Goal: Task Accomplishment & Management: Manage account settings

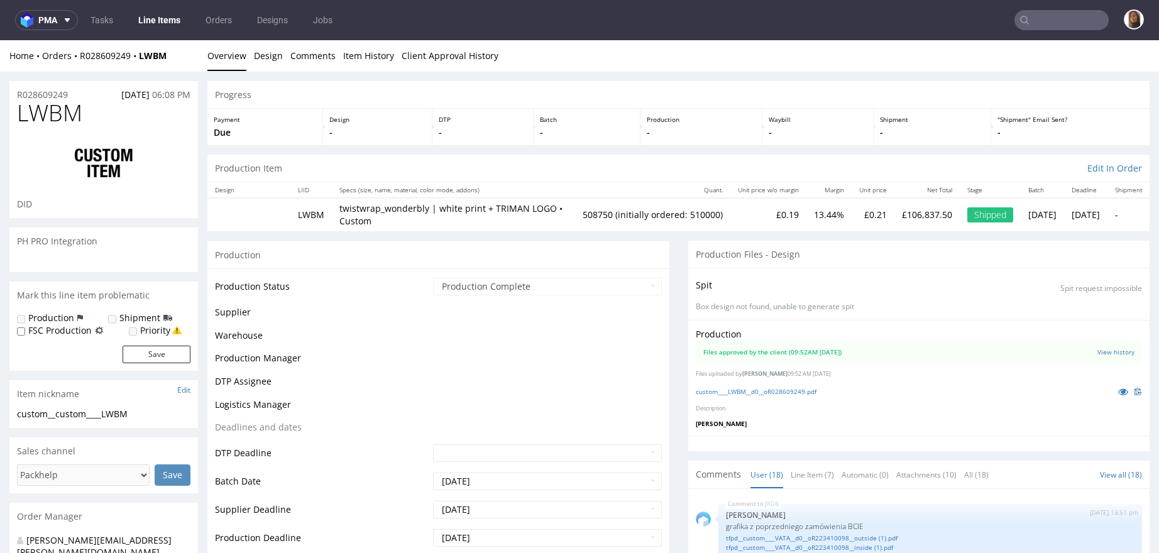
scroll to position [936, 0]
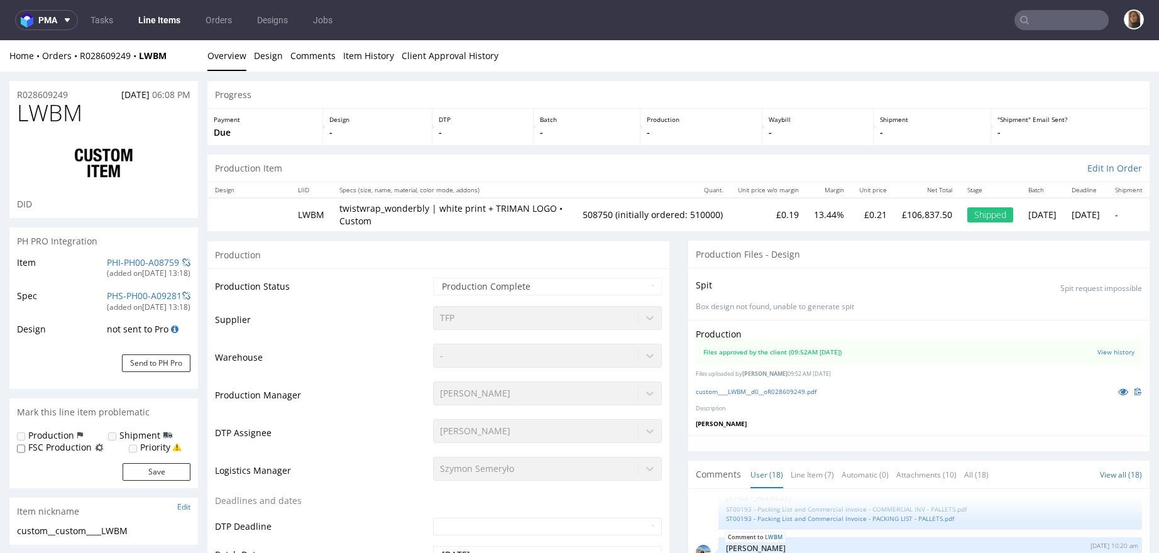
select select "in_progress"
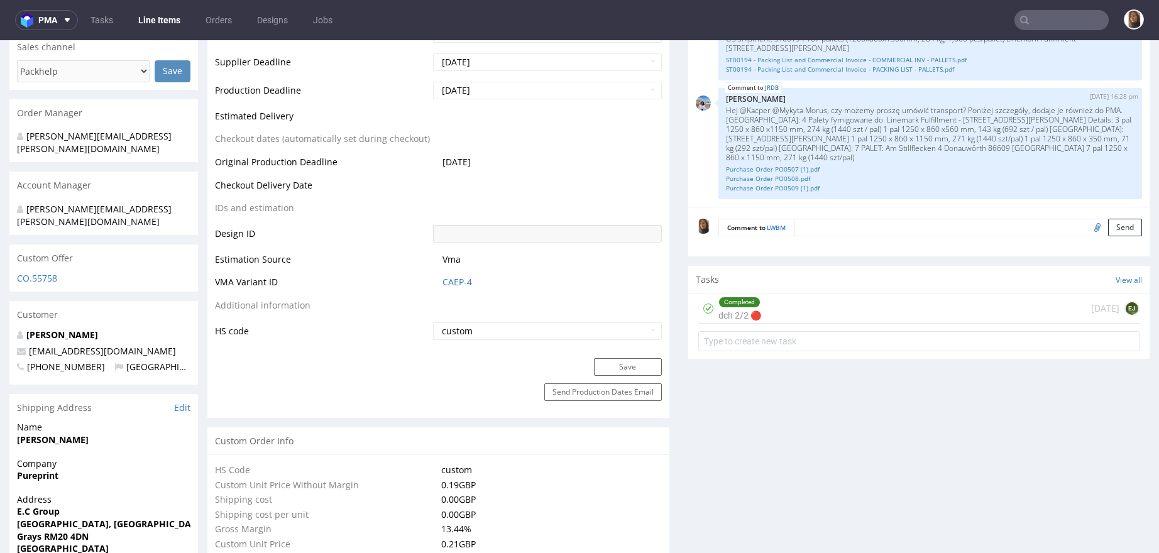
scroll to position [901, 0]
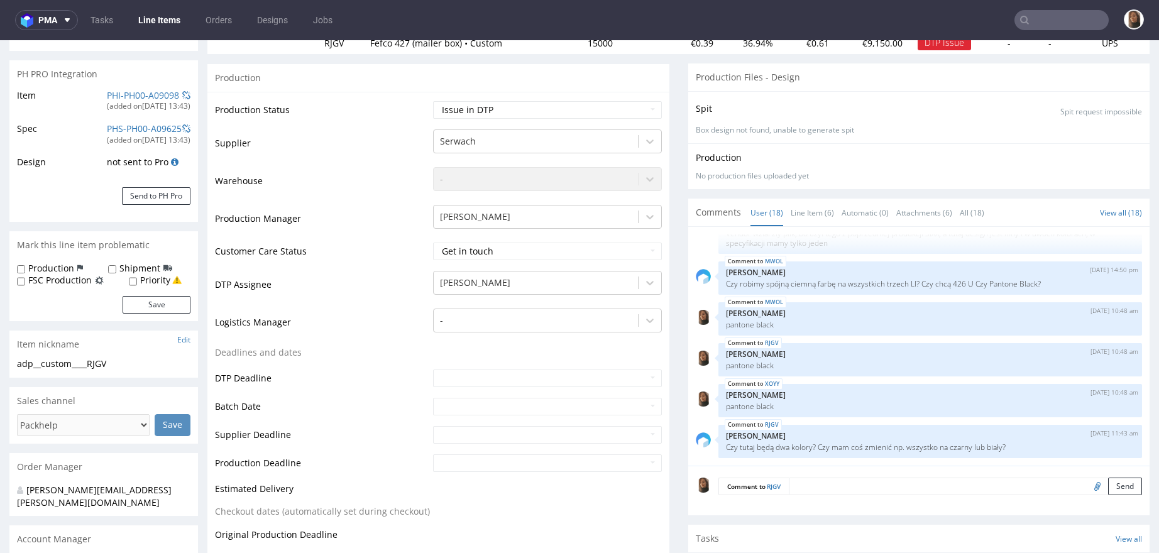
scroll to position [137, 0]
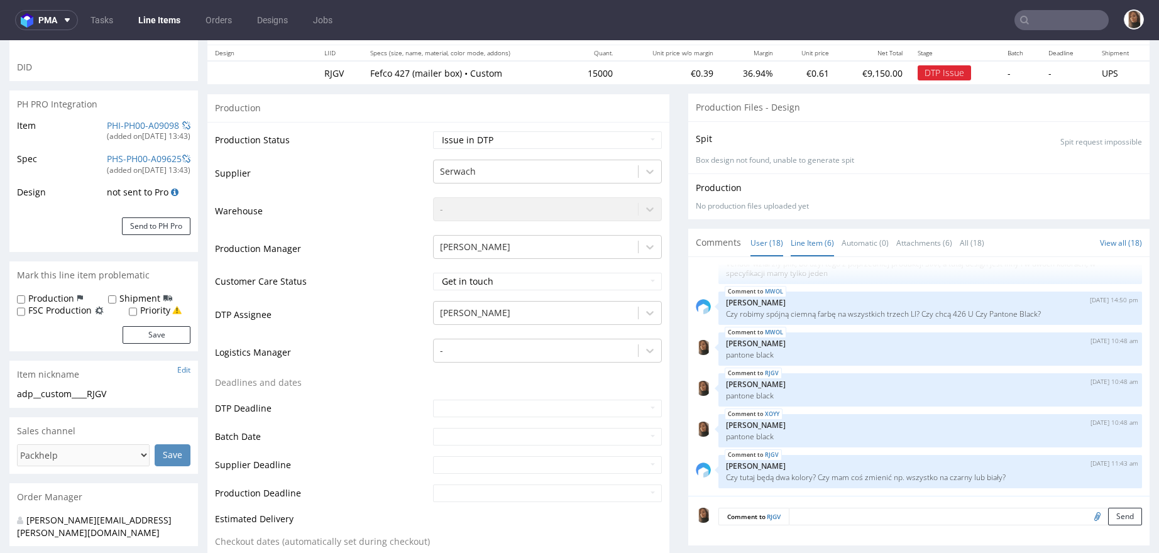
click at [792, 243] on link "Line Item (6)" at bounding box center [812, 242] width 43 height 27
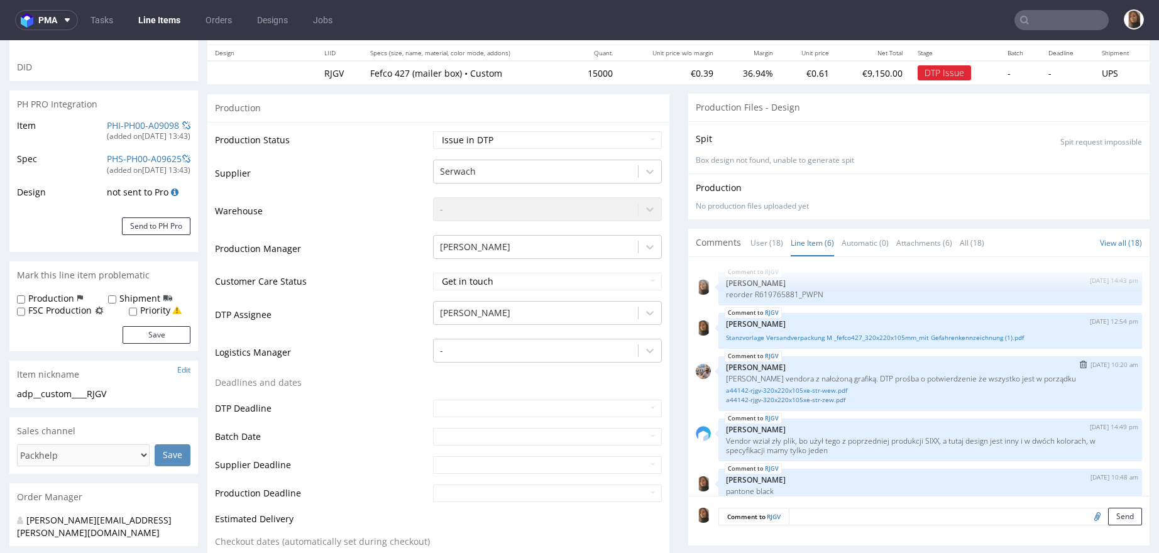
scroll to position [55, 0]
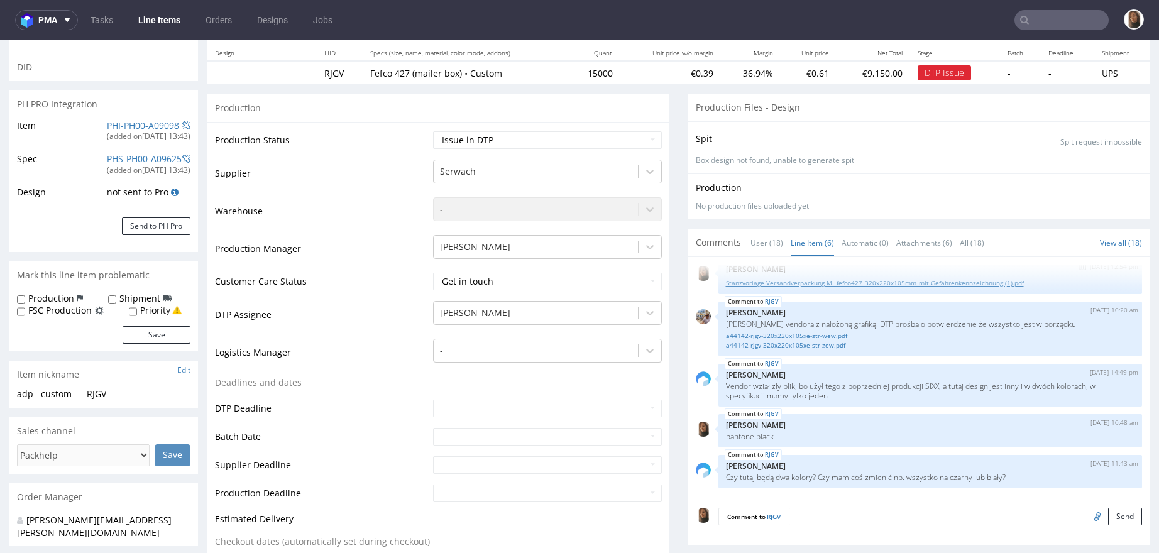
click at [799, 280] on link "Stanzvorlage Versandverpackung M _fefco427_320x220x105mm_mit Gefahrenkennzeichn…" at bounding box center [930, 282] width 409 height 9
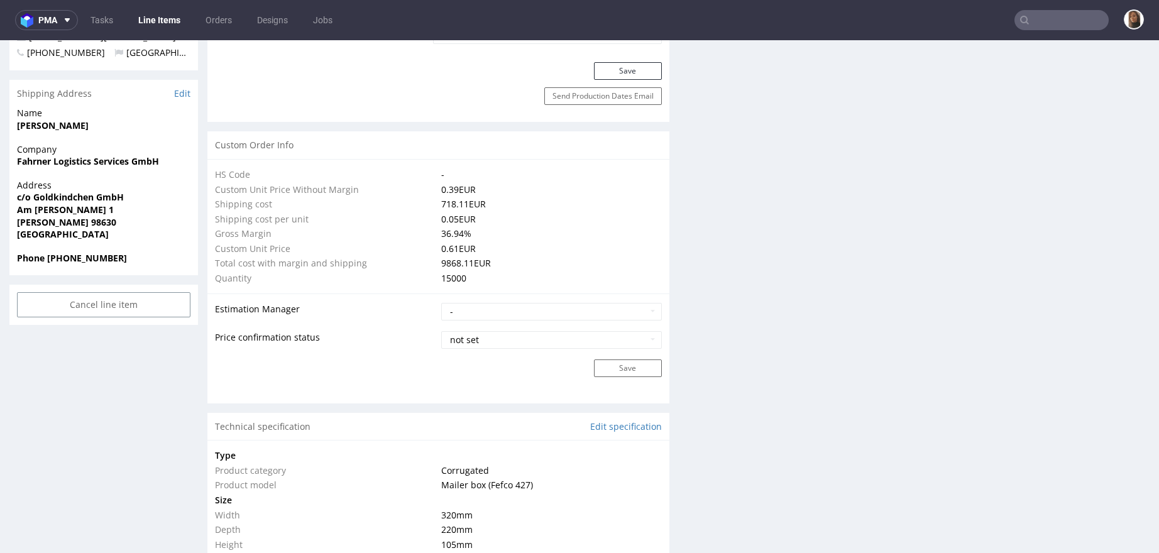
scroll to position [1087, 0]
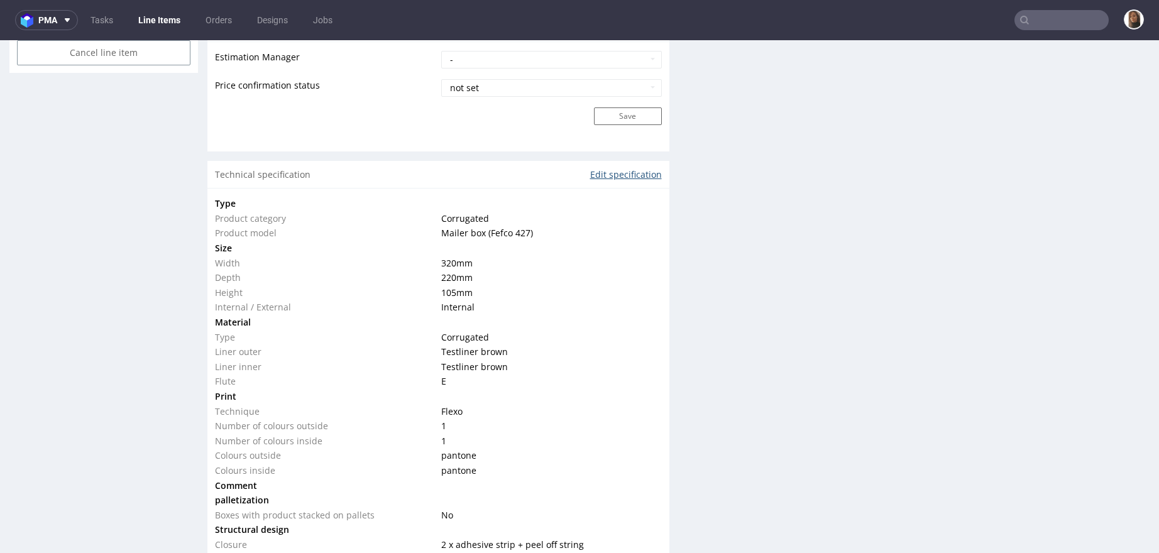
click at [594, 171] on link "Edit specification" at bounding box center [626, 174] width 72 height 13
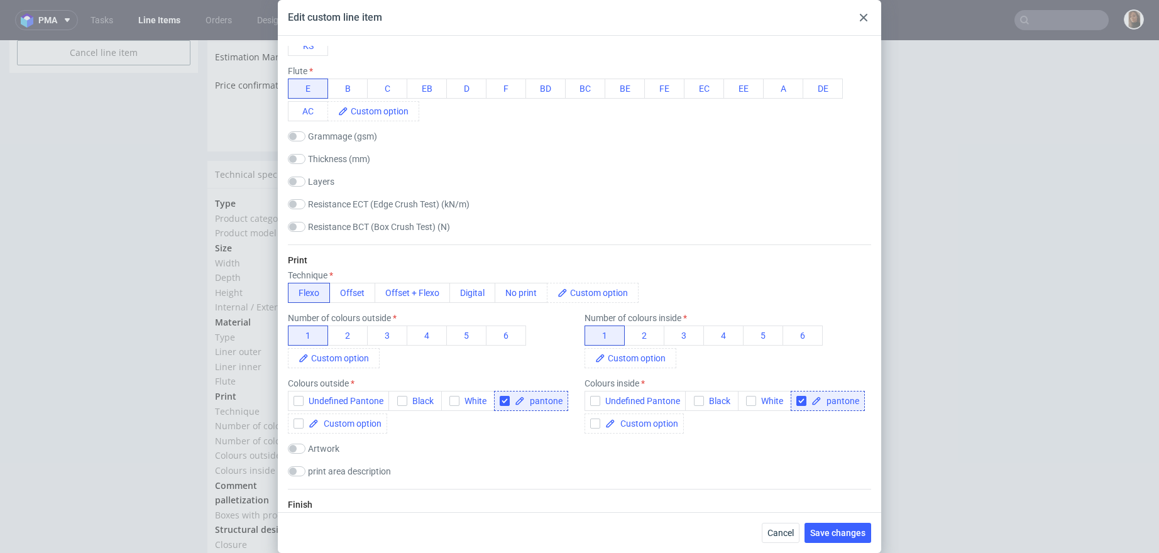
scroll to position [549, 0]
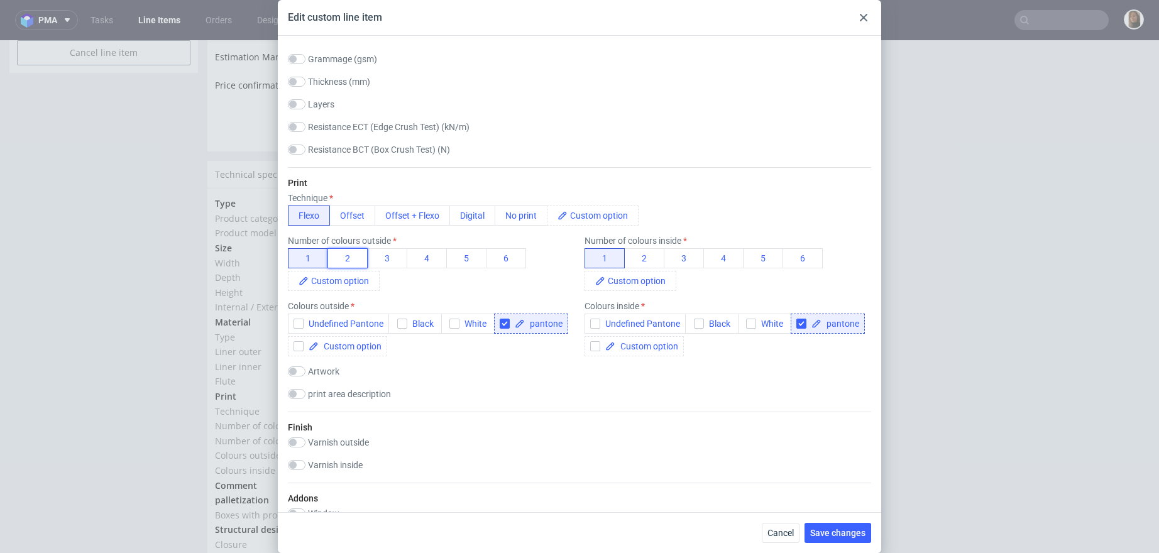
click at [345, 257] on button "2" at bounding box center [347, 258] width 40 height 20
click at [857, 532] on span "Save changes" at bounding box center [837, 532] width 55 height 9
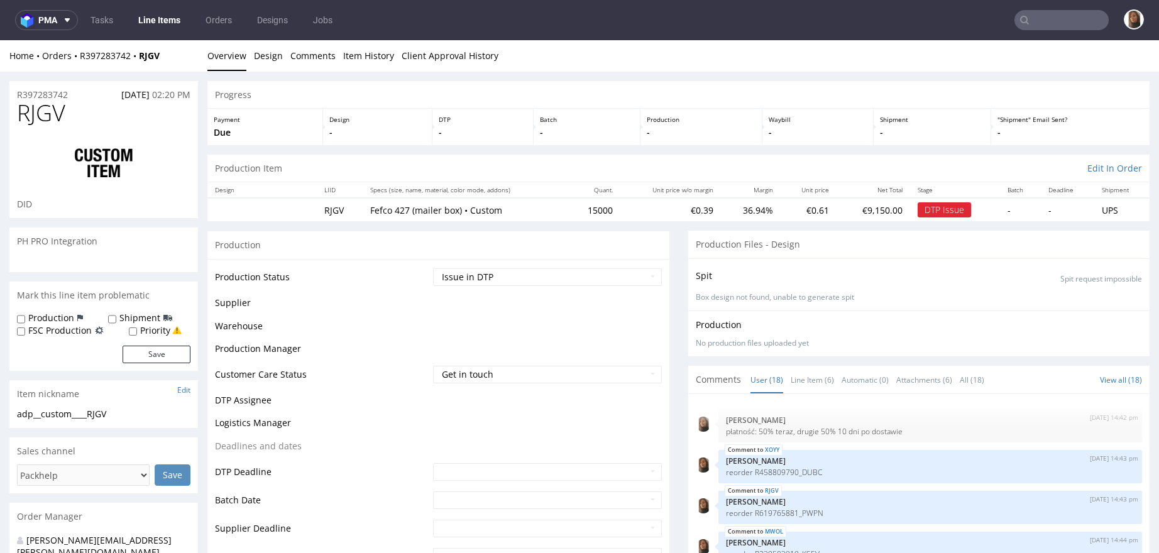
scroll to position [574, 0]
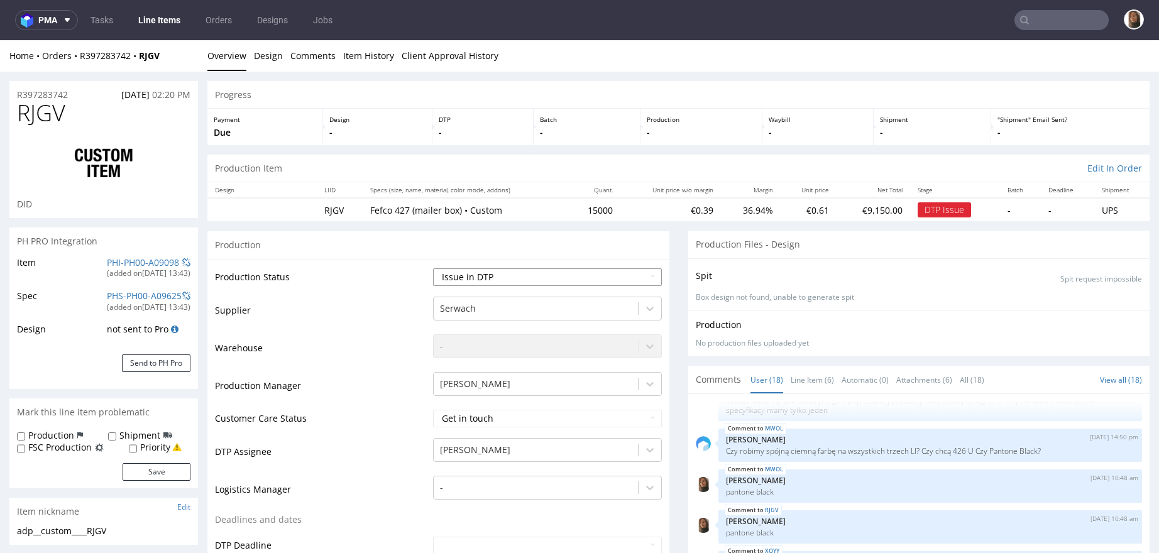
click at [499, 277] on select "Waiting for Artwork Waiting for Diecut Waiting for Mockup Waiting for DTP Waiti…" at bounding box center [547, 277] width 229 height 18
select select "back_for_dtp"
click at [433, 268] on select "Waiting for Artwork Waiting for Diecut Waiting for Mockup Waiting for DTP Waiti…" at bounding box center [547, 277] width 229 height 18
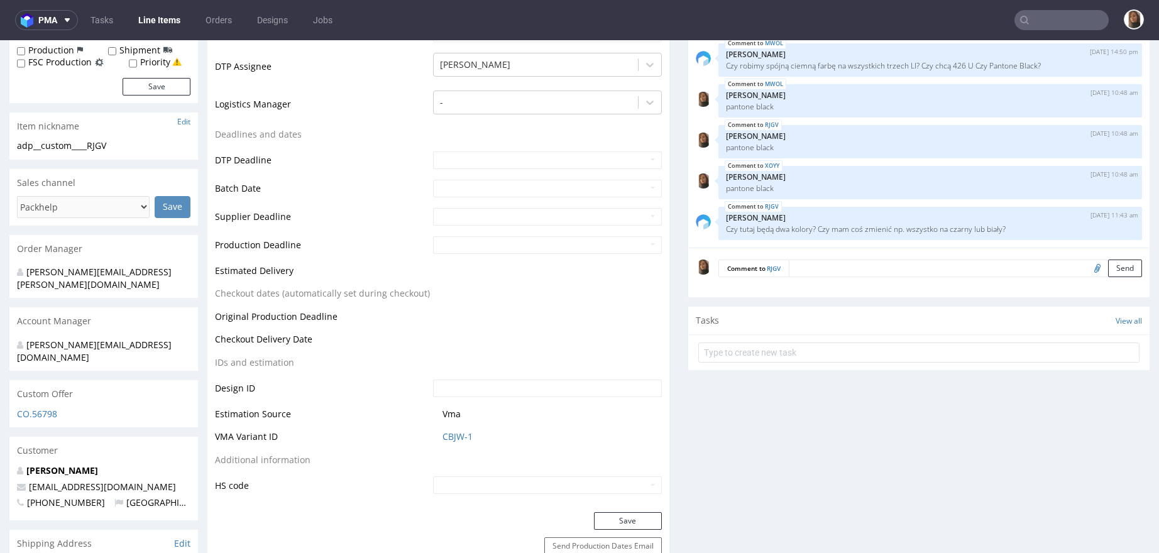
scroll to position [599, 0]
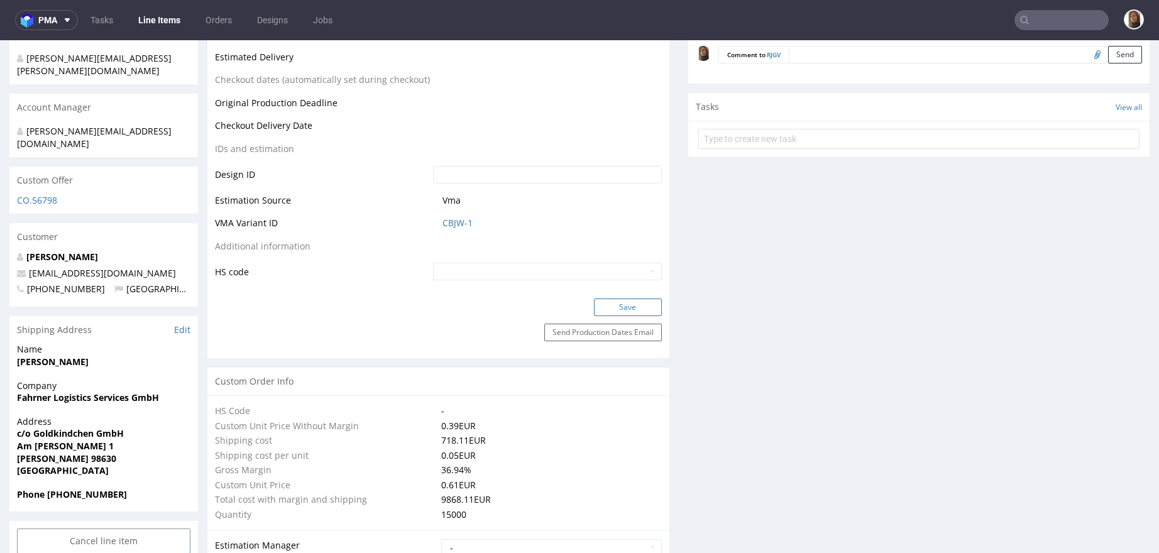
click at [610, 302] on button "Save" at bounding box center [628, 307] width 68 height 18
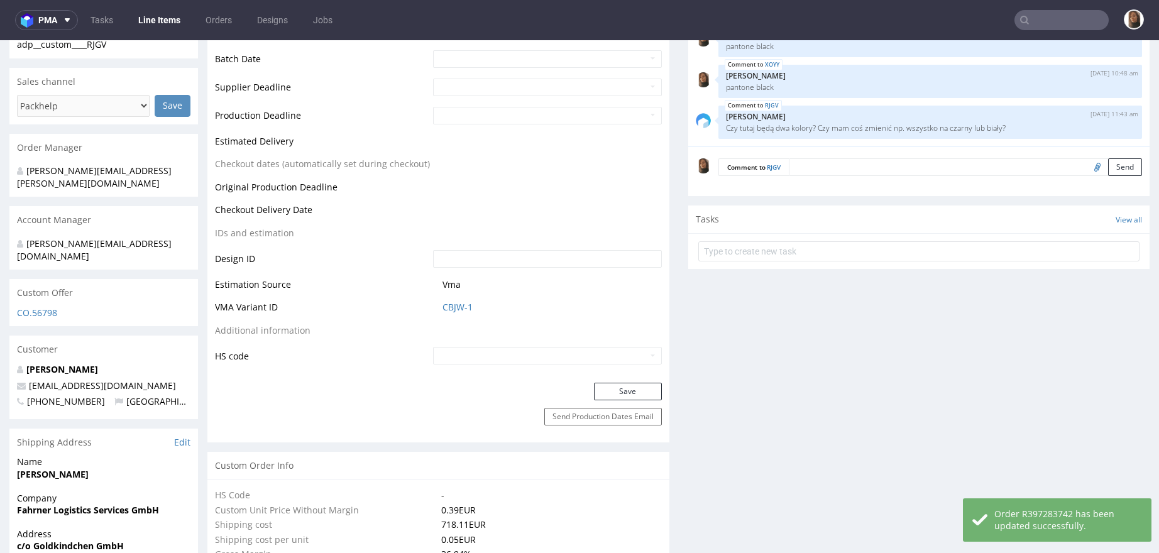
scroll to position [478, 0]
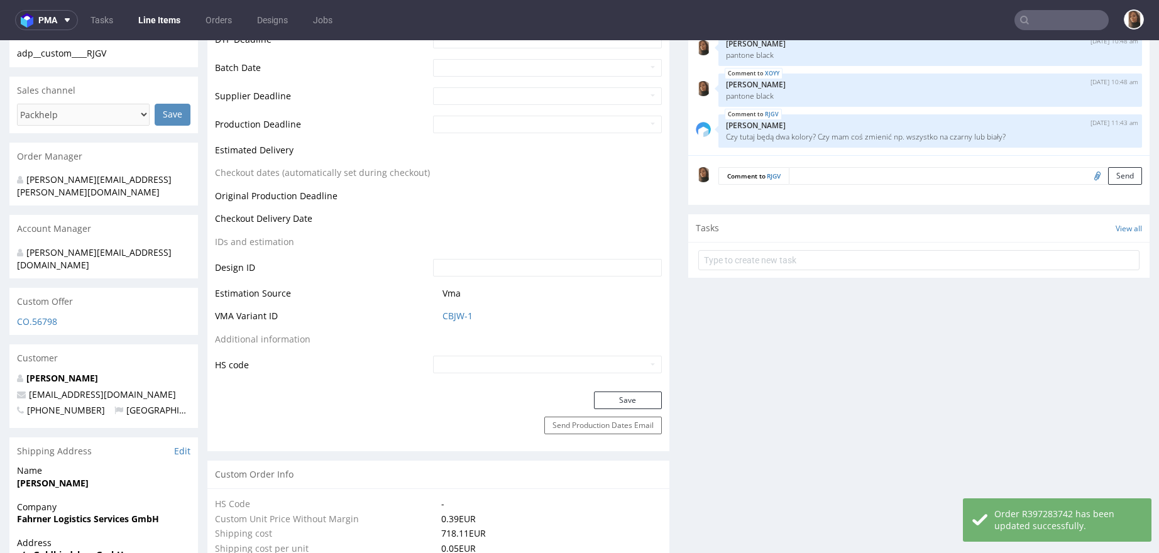
click at [804, 170] on textarea at bounding box center [966, 176] width 354 height 18
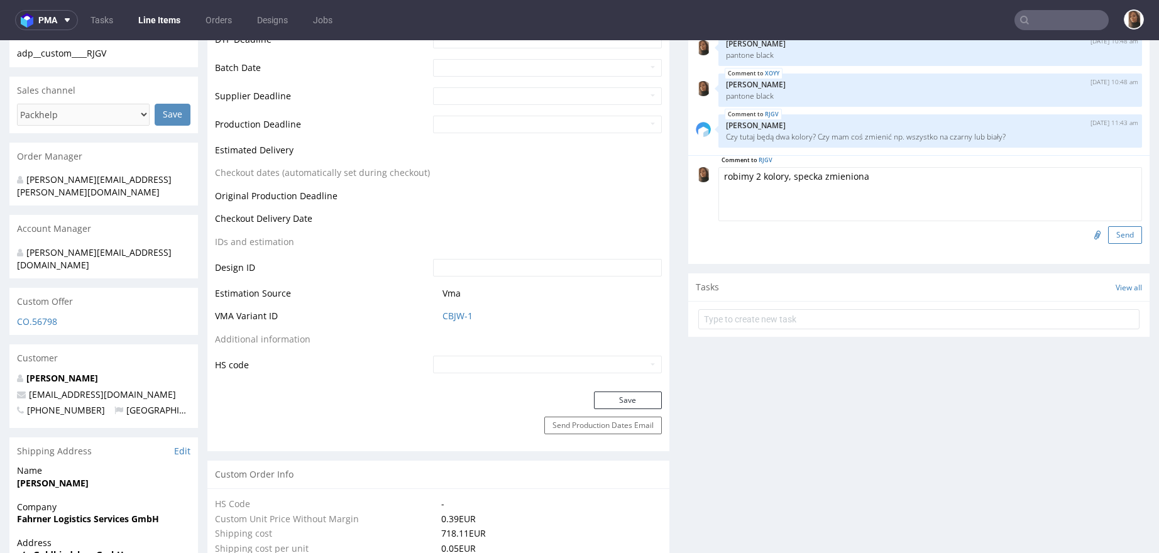
type textarea "robimy 2 kolory, specka zmieniona"
click at [1108, 229] on button "Send" at bounding box center [1125, 235] width 34 height 18
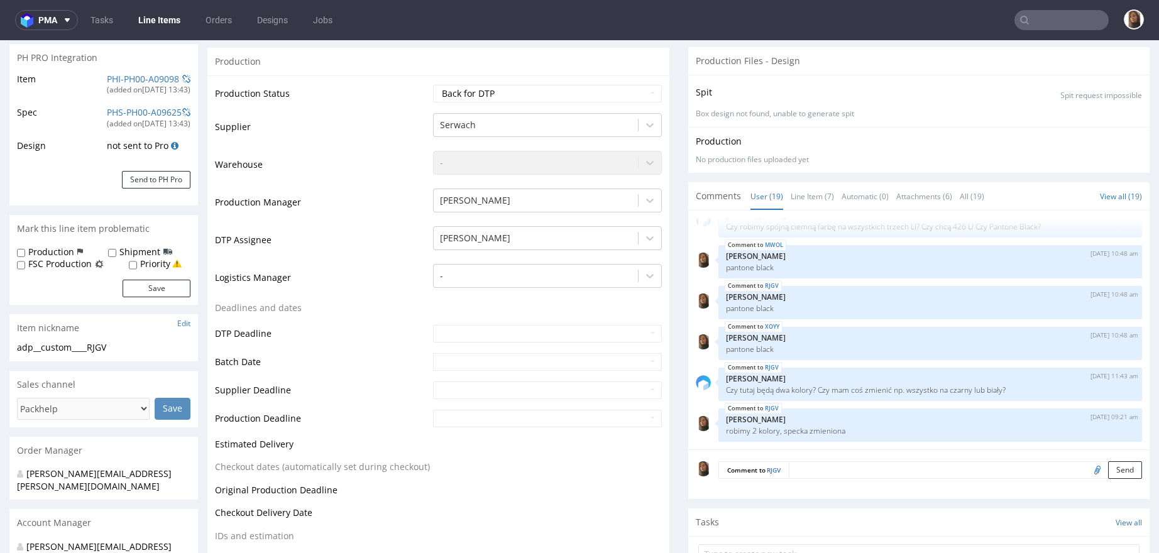
scroll to position [0, 0]
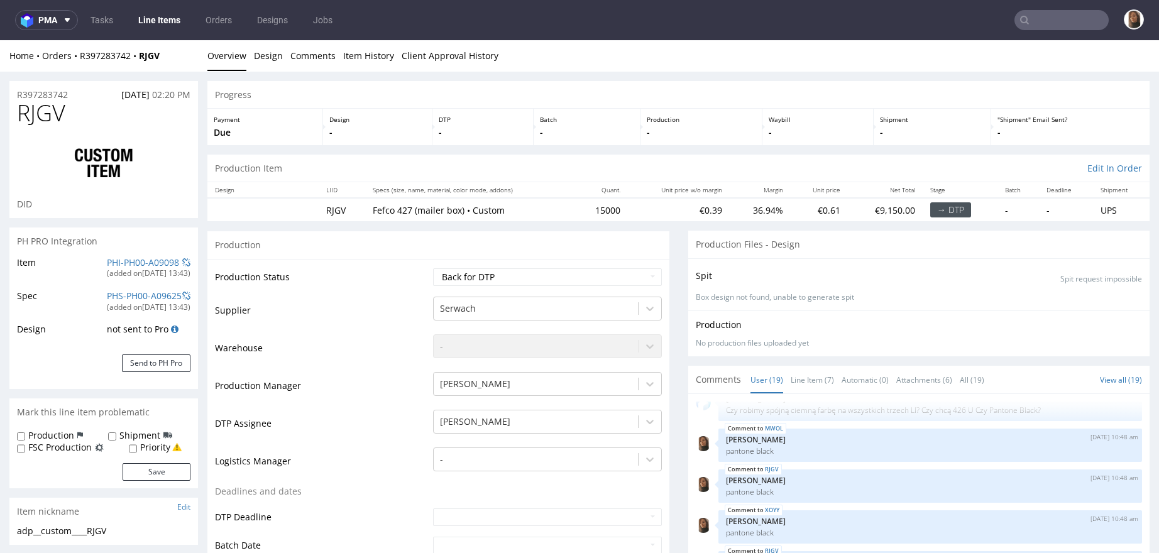
click at [107, 61] on div "Home Orders R397283742 RJGV" at bounding box center [103, 56] width 189 height 13
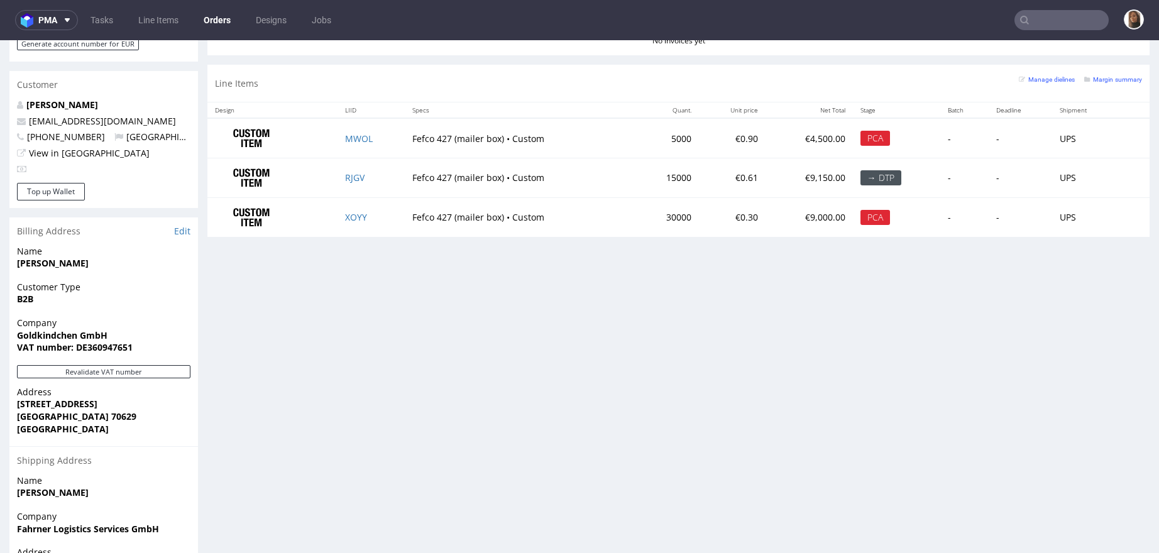
scroll to position [564, 0]
